Goal: Navigation & Orientation: Find specific page/section

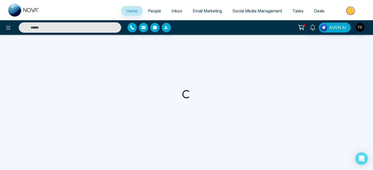
select select "*"
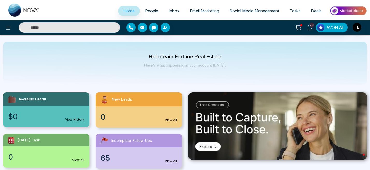
click at [149, 12] on span "People" at bounding box center [151, 10] width 13 height 5
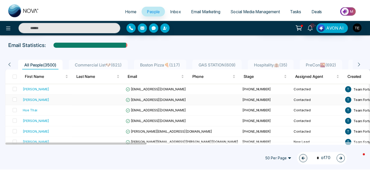
scroll to position [22, 0]
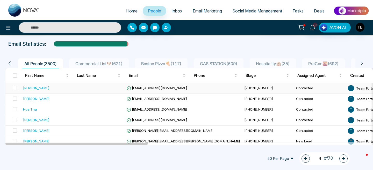
click at [43, 89] on div "[PERSON_NAME]" at bounding box center [36, 87] width 26 height 5
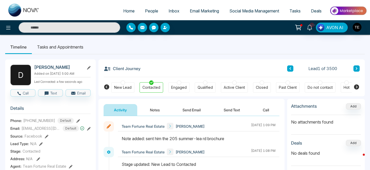
click at [357, 70] on icon at bounding box center [356, 68] width 3 height 3
click at [357, 69] on icon at bounding box center [356, 68] width 3 height 3
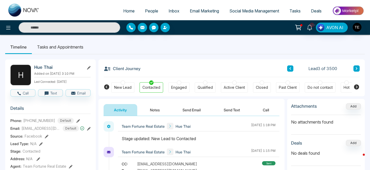
click at [357, 69] on icon at bounding box center [356, 68] width 3 height 3
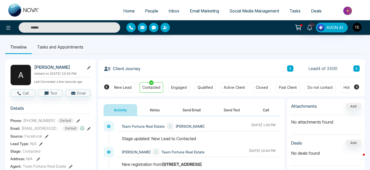
click at [357, 69] on icon at bounding box center [356, 68] width 3 height 3
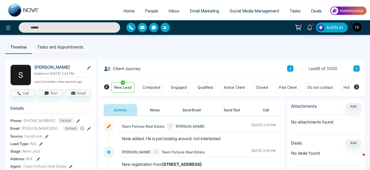
click at [357, 69] on icon at bounding box center [356, 68] width 3 height 3
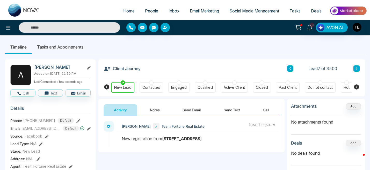
click at [357, 69] on icon at bounding box center [356, 68] width 3 height 3
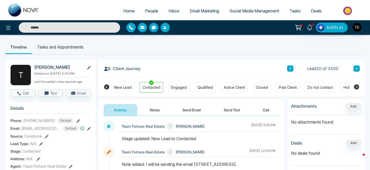
click at [207, 12] on span "Email Marketing" at bounding box center [204, 10] width 29 height 5
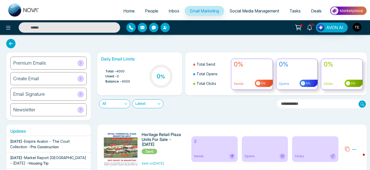
click at [67, 65] on div "Premium Emails" at bounding box center [48, 62] width 76 height 13
